Goal: Understand site structure: Understand site structure

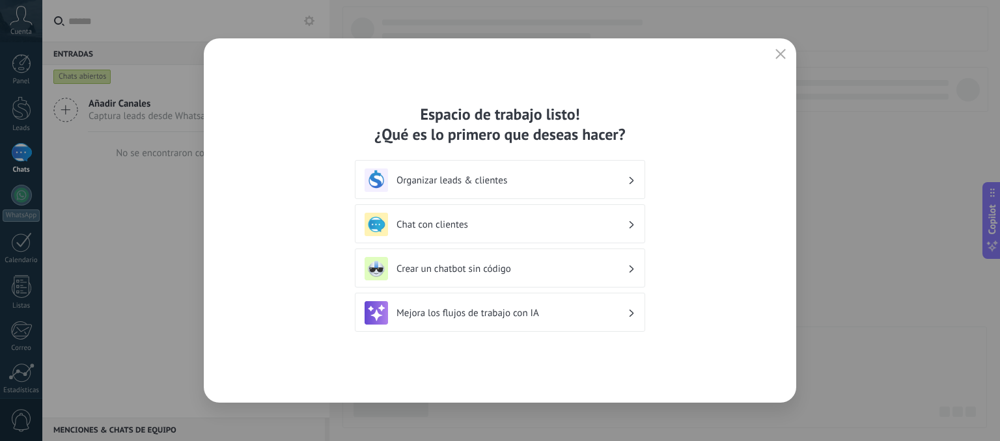
click at [615, 184] on h3 "Organizar leads & clientes" at bounding box center [511, 180] width 231 height 12
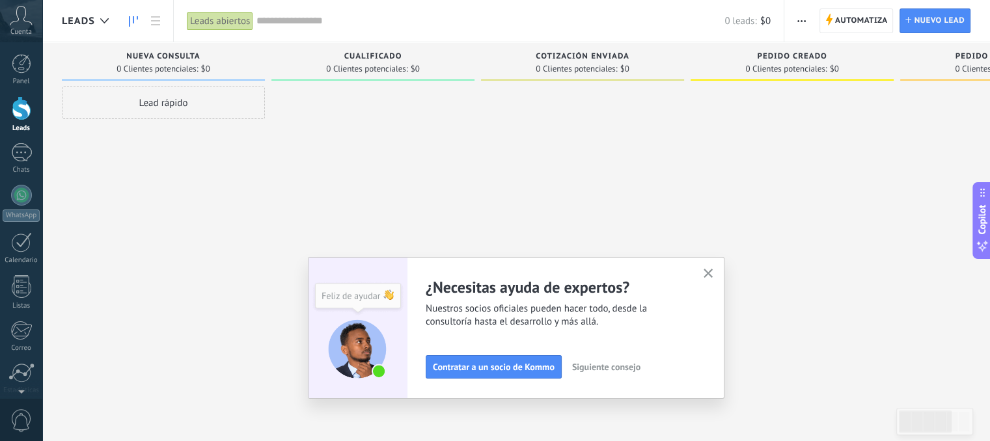
scroll to position [100, 0]
